Goal: Find contact information: Find contact information

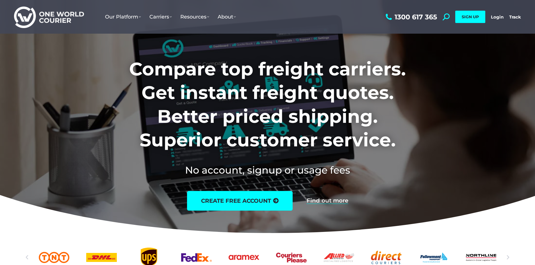
drag, startPoint x: 218, startPoint y: 67, endPoint x: 205, endPoint y: 63, distance: 13.4
drag, startPoint x: 205, startPoint y: 63, endPoint x: 175, endPoint y: 57, distance: 30.7
click at [175, 57] on h1 "Compare top freight carriers. Get instant freight quotes. Better priced shippin…" at bounding box center [267, 104] width 351 height 95
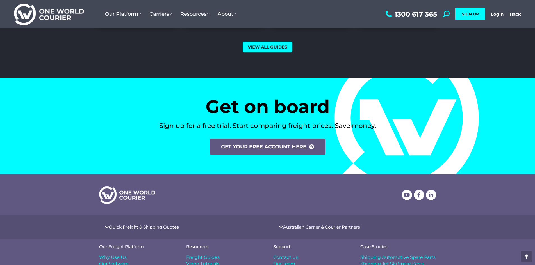
scroll to position [2317, 0]
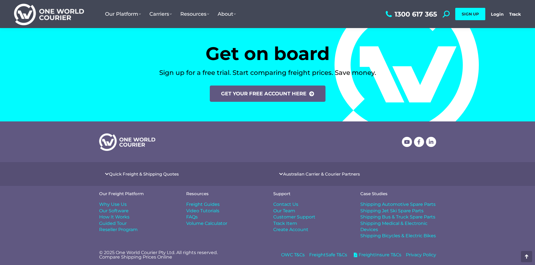
click at [293, 204] on span "Contact Us" at bounding box center [285, 205] width 25 height 6
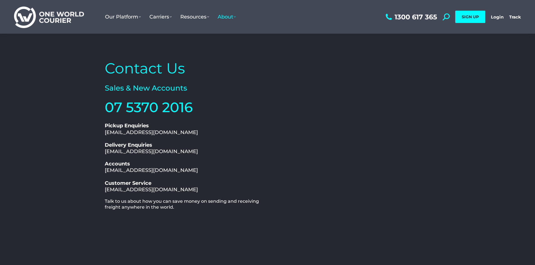
drag, startPoint x: 89, startPoint y: 186, endPoint x: 76, endPoint y: 181, distance: 13.8
click at [76, 181] on div "Contact Us Sales & New Accounts 07 5370 2016 1300 617 365 Pickup Enquiries [EMA…" at bounding box center [267, 173] width 535 height 278
drag, startPoint x: 233, startPoint y: 120, endPoint x: 224, endPoint y: 114, distance: 10.6
click at [224, 114] on h2 "07 5370 2016" at bounding box center [185, 108] width 160 height 18
click at [35, 190] on div "Contact Us Sales & New Accounts 07 5370 2016 1300 617 365 Pickup Enquiries [EMA…" at bounding box center [267, 173] width 535 height 278
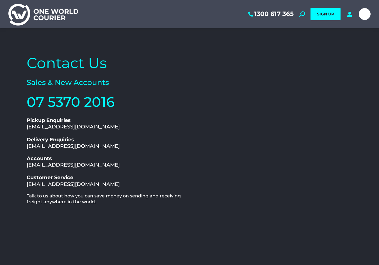
click at [366, 98] on div "Contact Us Sales & New Accounts 07 5370 2016 1300 617 365 Pickup Enquiries [EMA…" at bounding box center [189, 167] width 365 height 239
